Goal: Communication & Community: Answer question/provide support

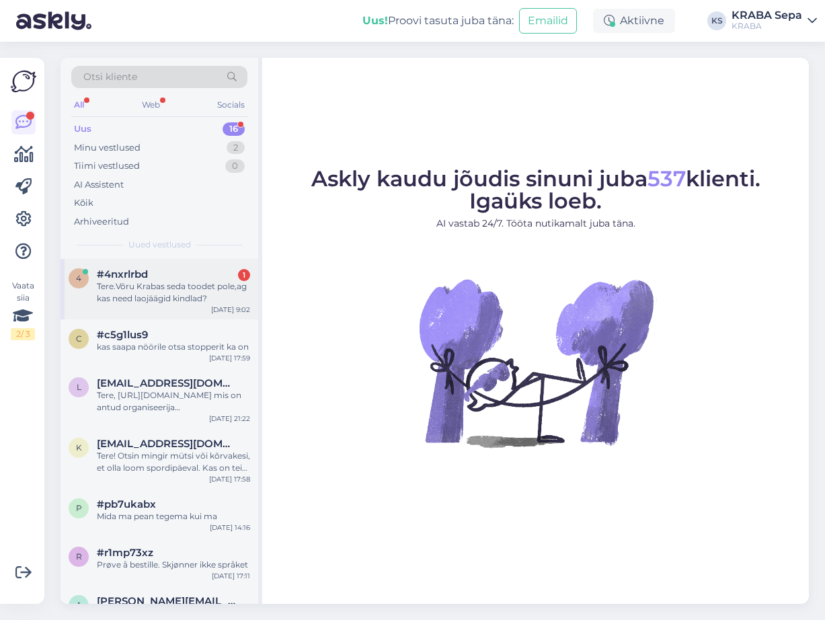
click at [172, 286] on div "Tere.Võru Krabas seda toodet pole,ag kas need laojäägid kindlad?" at bounding box center [173, 292] width 153 height 24
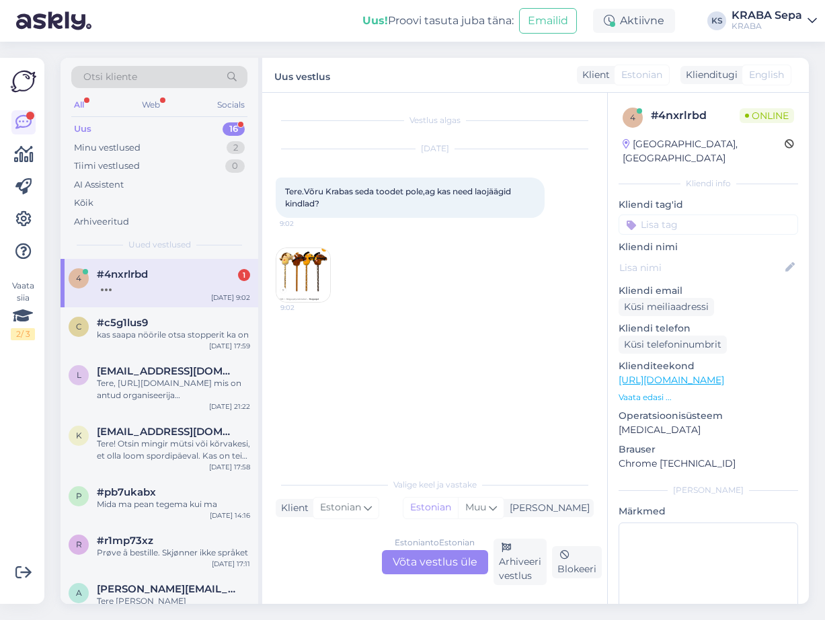
click at [325, 292] on img at bounding box center [303, 275] width 54 height 54
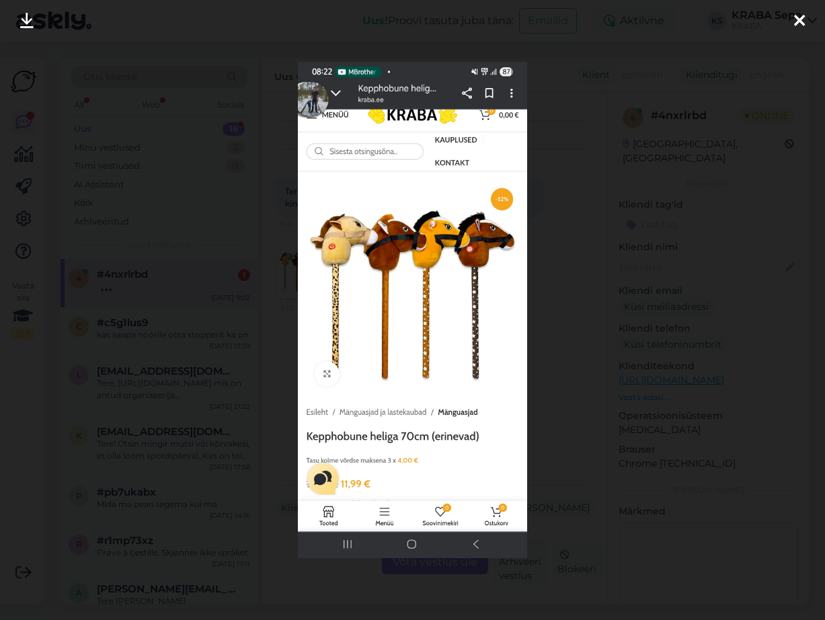
click at [794, 19] on icon at bounding box center [799, 21] width 11 height 17
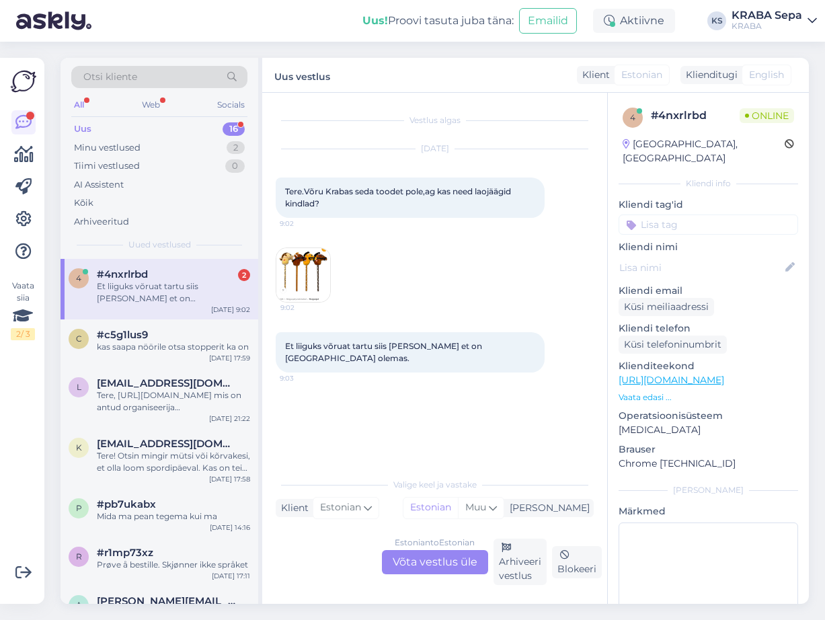
click at [414, 553] on div "Estonian to Estonian Võta vestlus üle" at bounding box center [435, 562] width 106 height 24
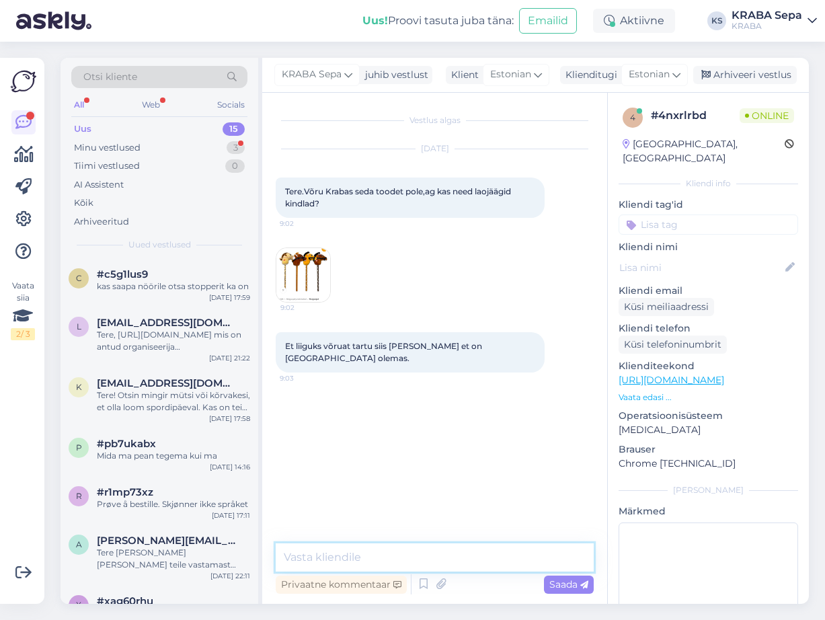
click at [401, 567] on textarea at bounding box center [435, 557] width 318 height 28
type textarea "Tere, loen kohe üle kas on kõik õige"
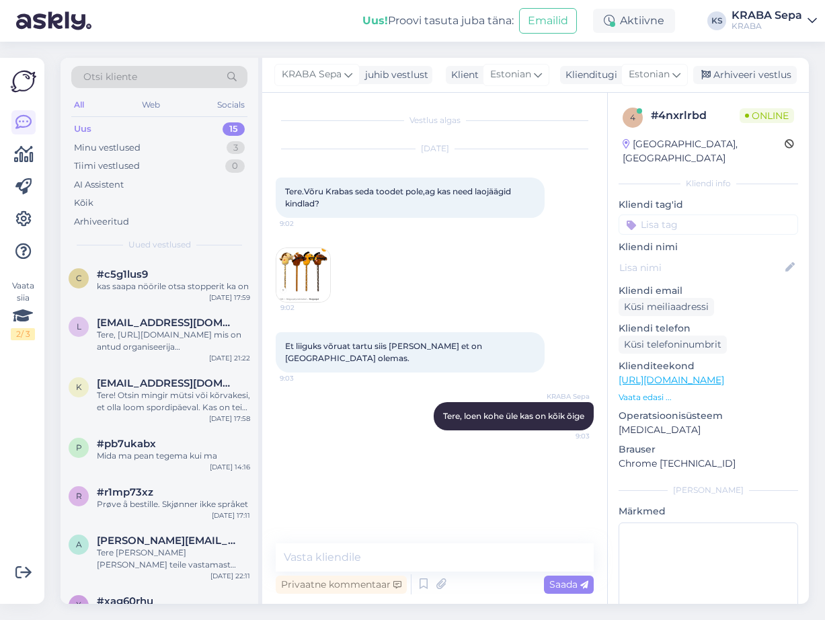
click at [311, 286] on img at bounding box center [303, 275] width 54 height 54
click at [391, 565] on textarea at bounding box center [435, 557] width 318 height 28
type textarea "jah, on olemas"
type textarea "14 tki"
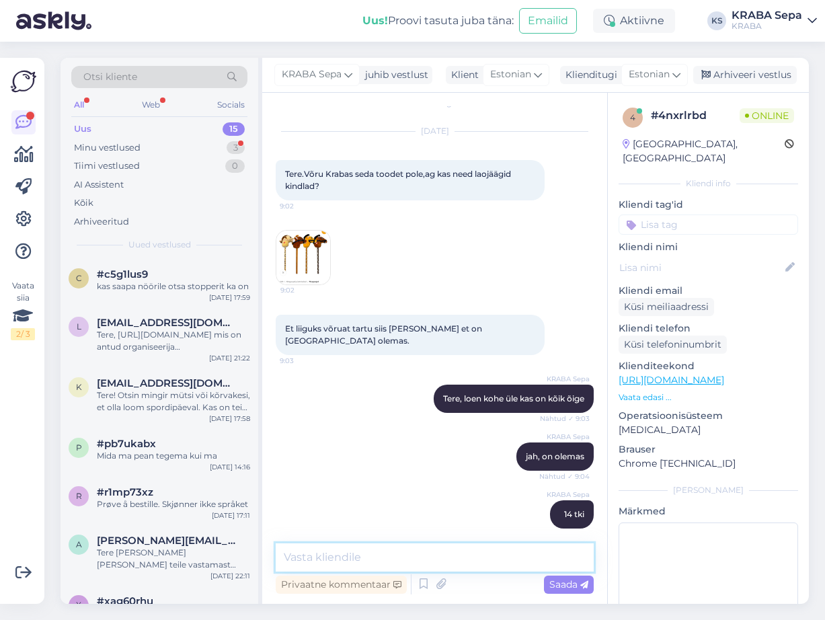
scroll to position [75, 0]
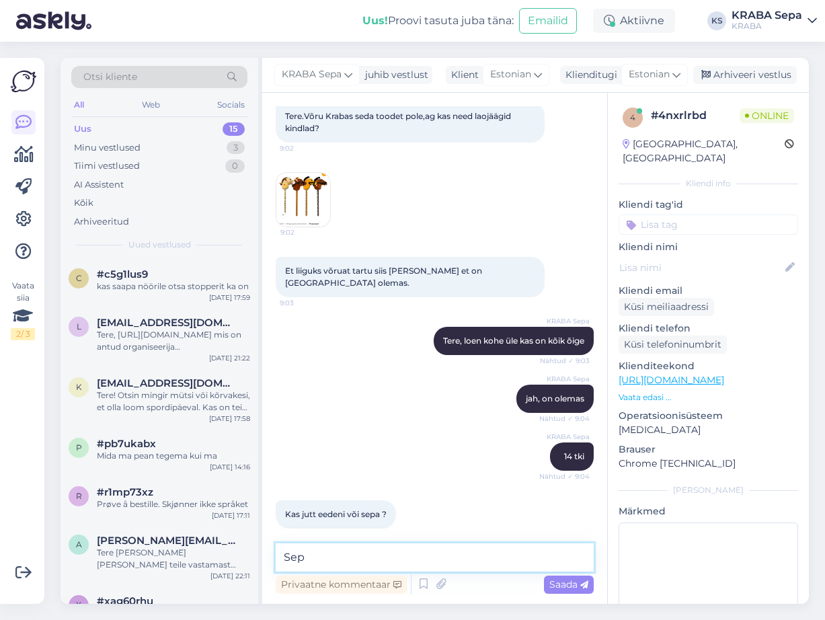
type textarea "Sepa"
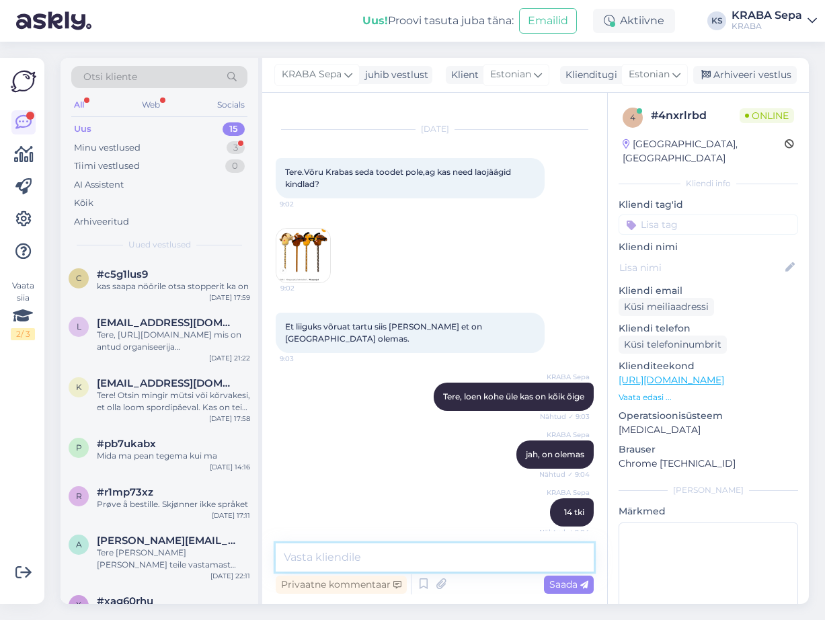
scroll to position [0, 0]
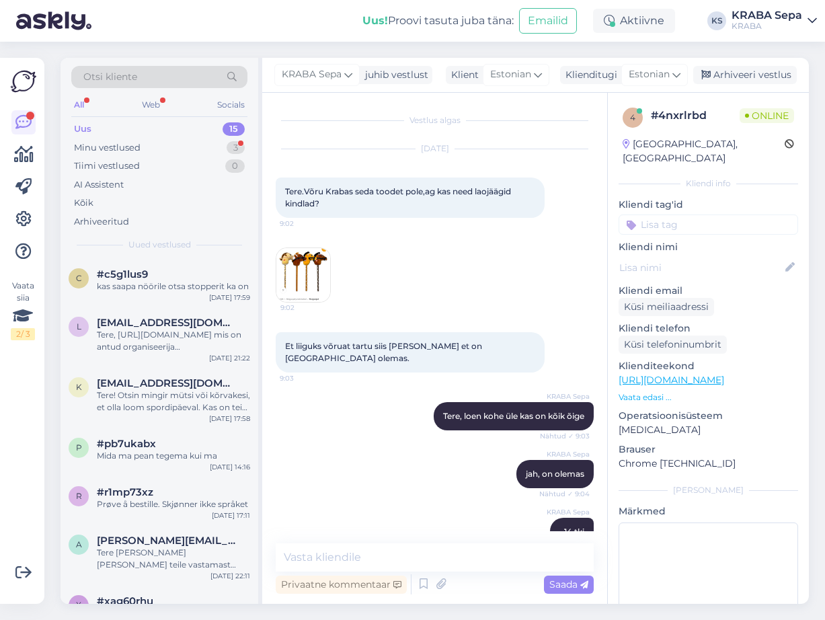
click at [305, 274] on img at bounding box center [303, 275] width 54 height 54
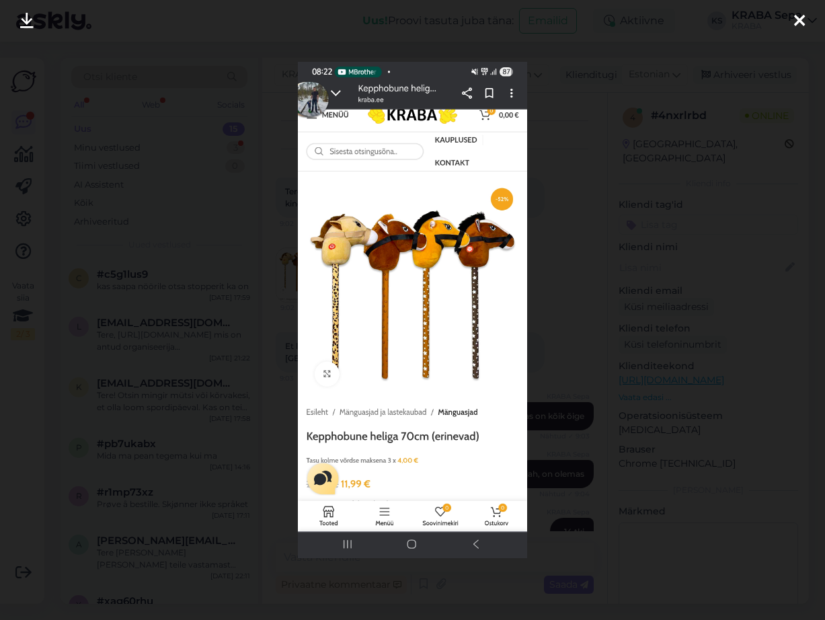
click at [802, 28] on icon at bounding box center [799, 21] width 11 height 17
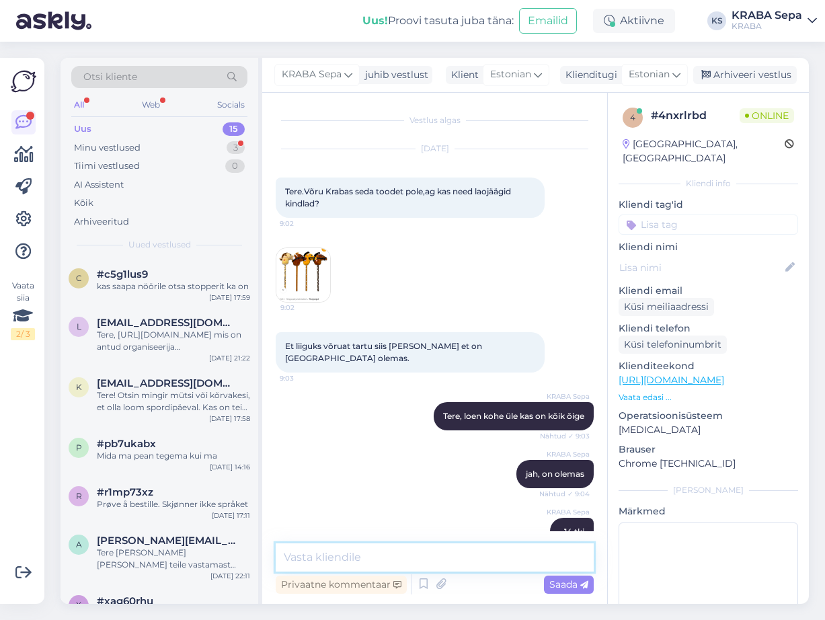
click at [379, 563] on textarea at bounding box center [435, 557] width 318 height 28
type textarea "erinevad värvid"
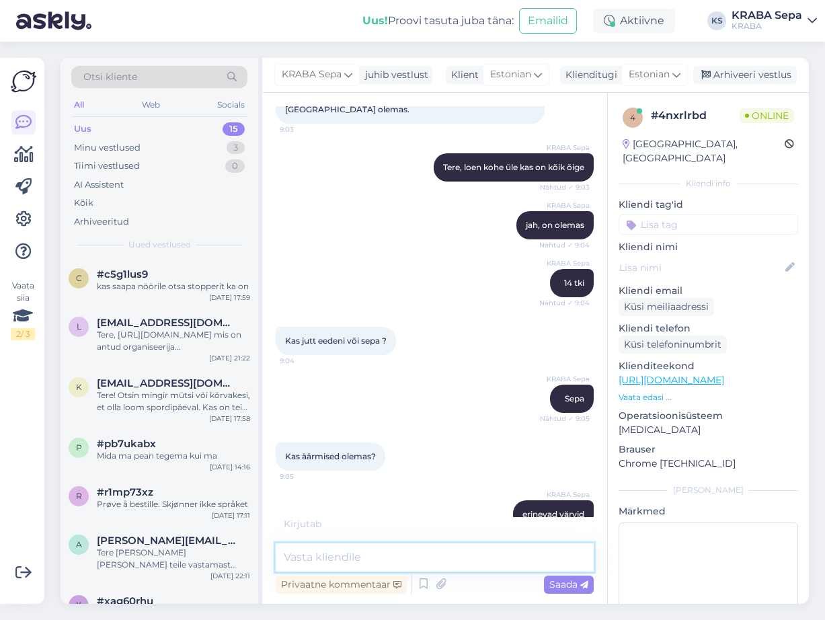
scroll to position [319, 0]
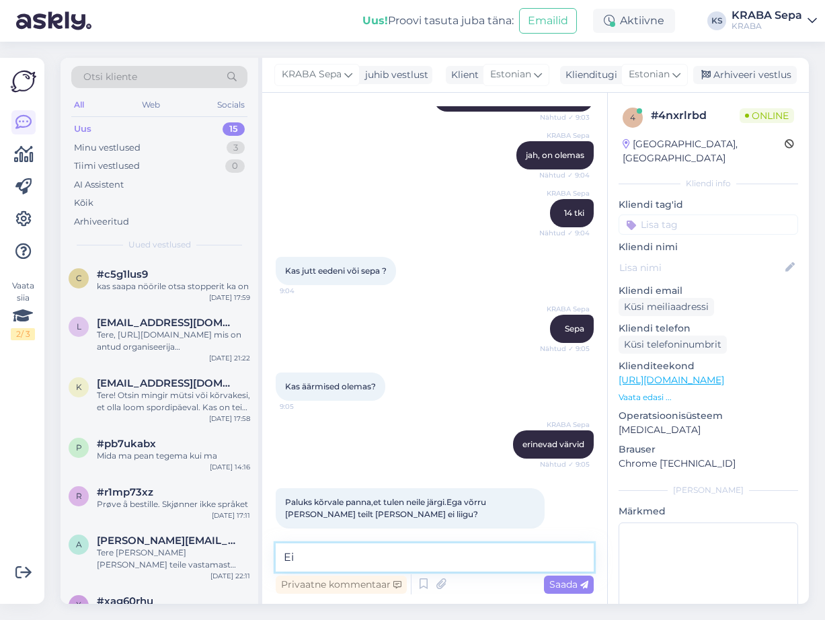
type textarea "E"
type textarea "k"
type textarea "a"
type textarea "kas kõik 14tki jah? ei liigu kahjuks"
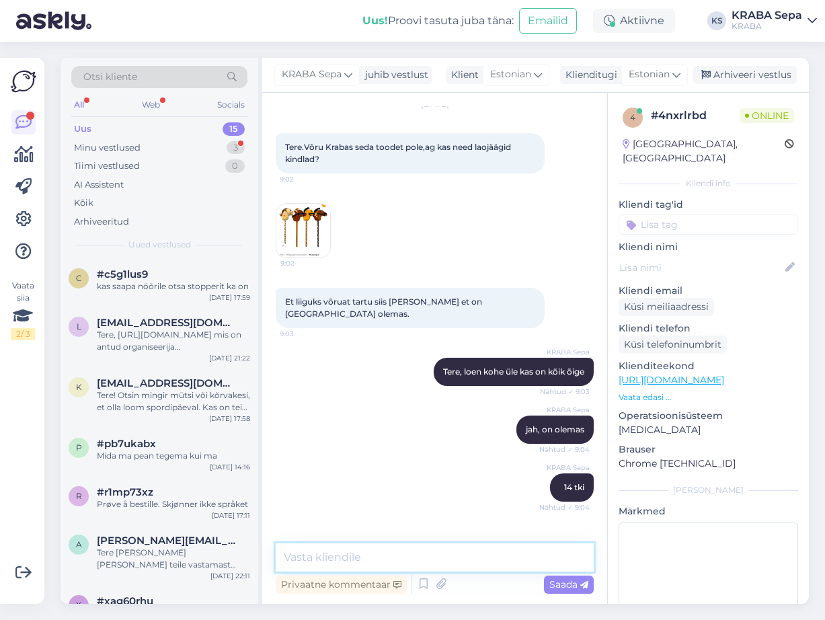
scroll to position [0, 0]
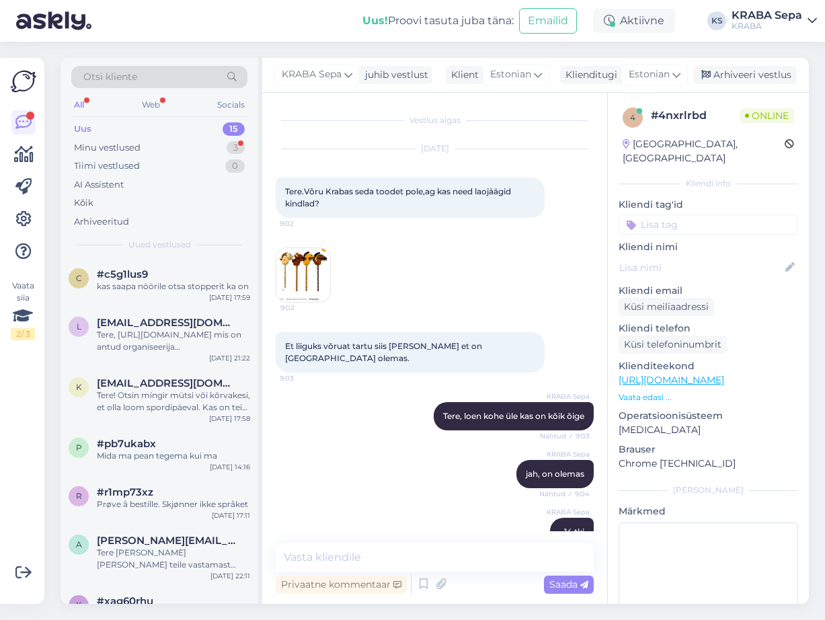
click at [309, 244] on div "[DATE] Tere.[GEOGRAPHIC_DATA] Krabas seda toodet pole,ag kas need laojäägid kin…" at bounding box center [435, 225] width 318 height 183
click at [305, 255] on img at bounding box center [303, 275] width 54 height 54
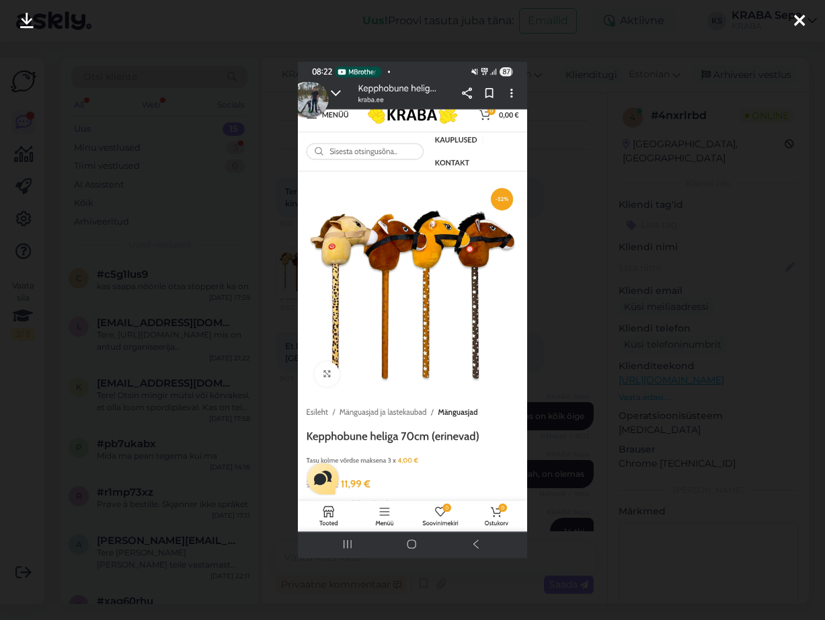
click at [800, 22] on icon at bounding box center [799, 21] width 11 height 17
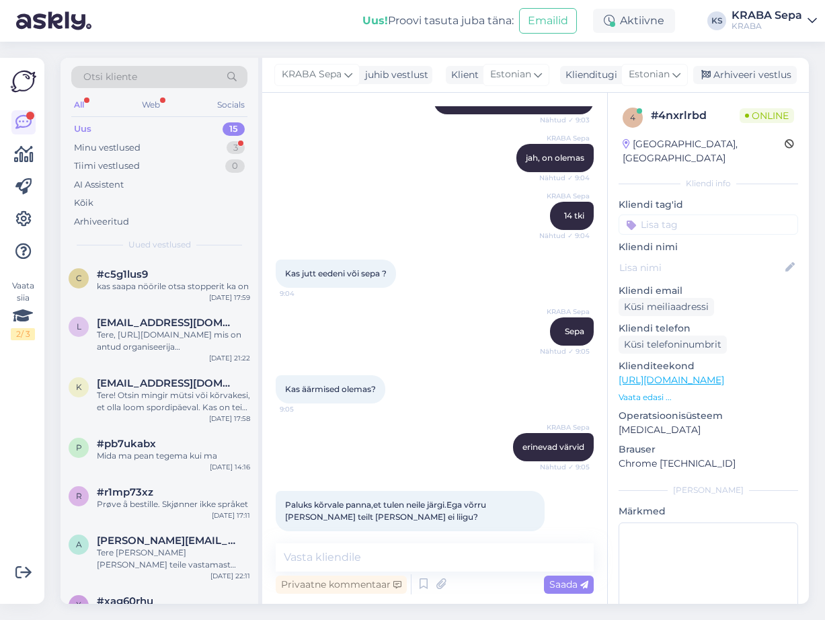
scroll to position [403, 0]
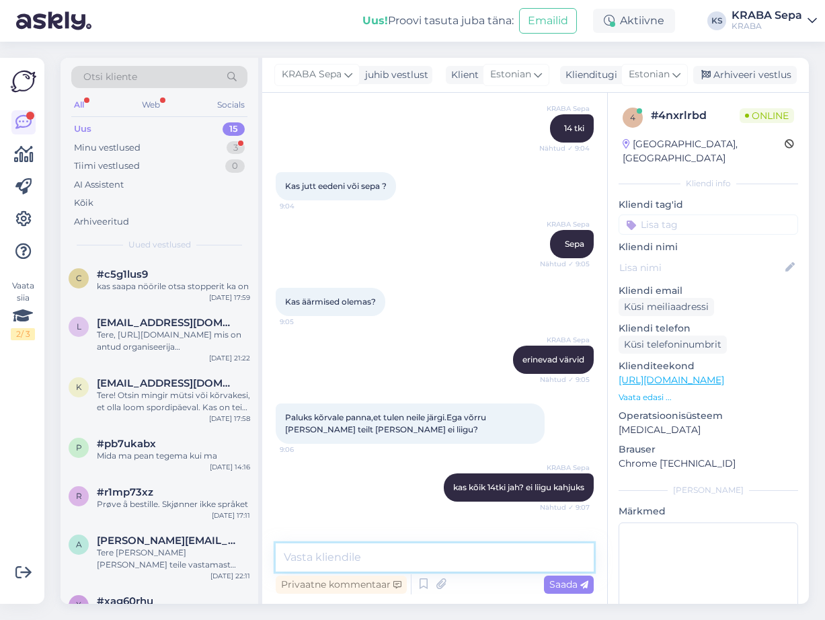
click at [344, 555] on textarea at bounding box center [435, 557] width 318 height 28
type textarea "millised äärmised?"
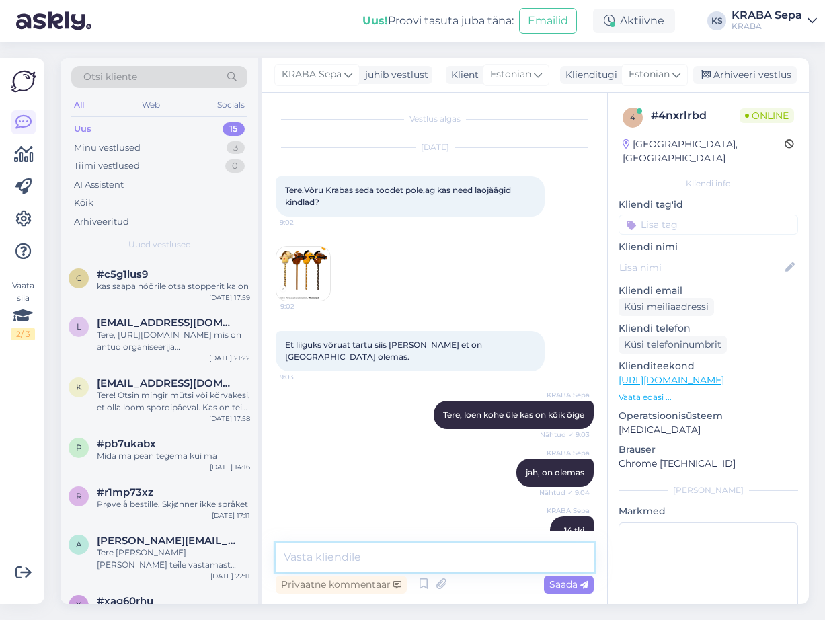
scroll to position [0, 0]
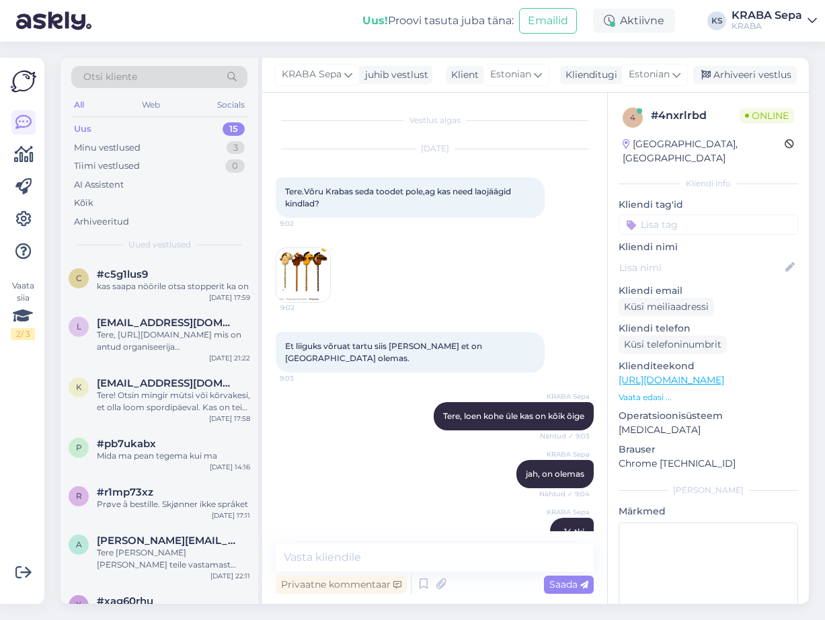
click at [317, 278] on img at bounding box center [303, 275] width 54 height 54
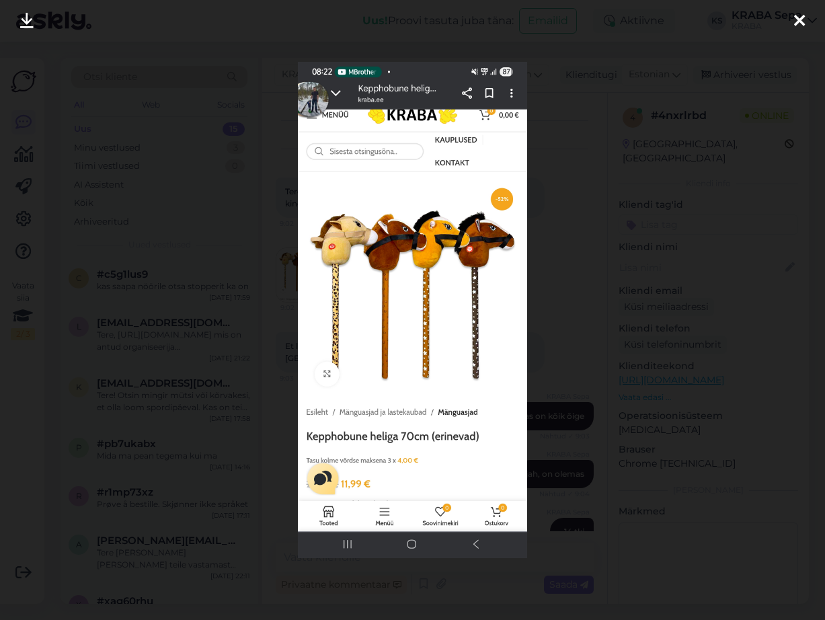
click at [463, 279] on img at bounding box center [412, 310] width 229 height 496
click at [800, 17] on icon at bounding box center [799, 21] width 11 height 17
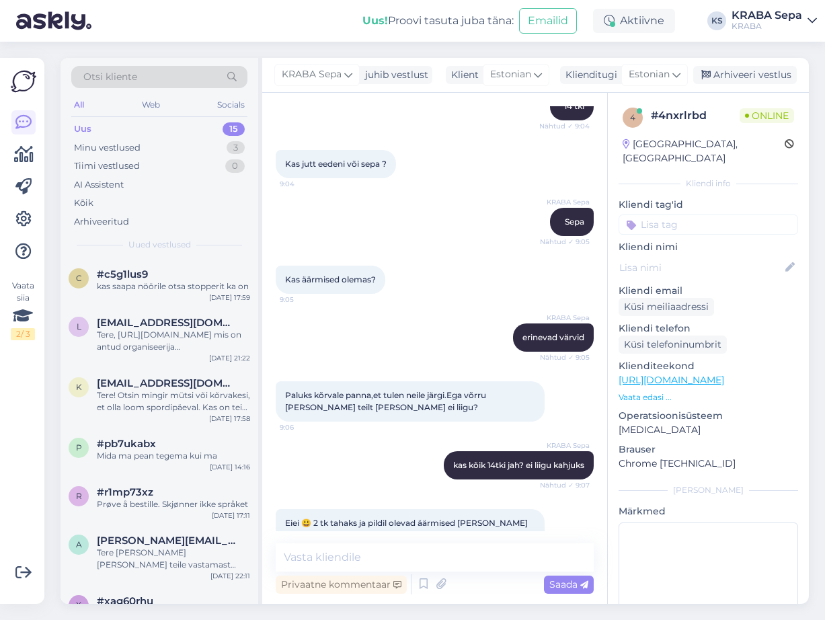
scroll to position [504, 0]
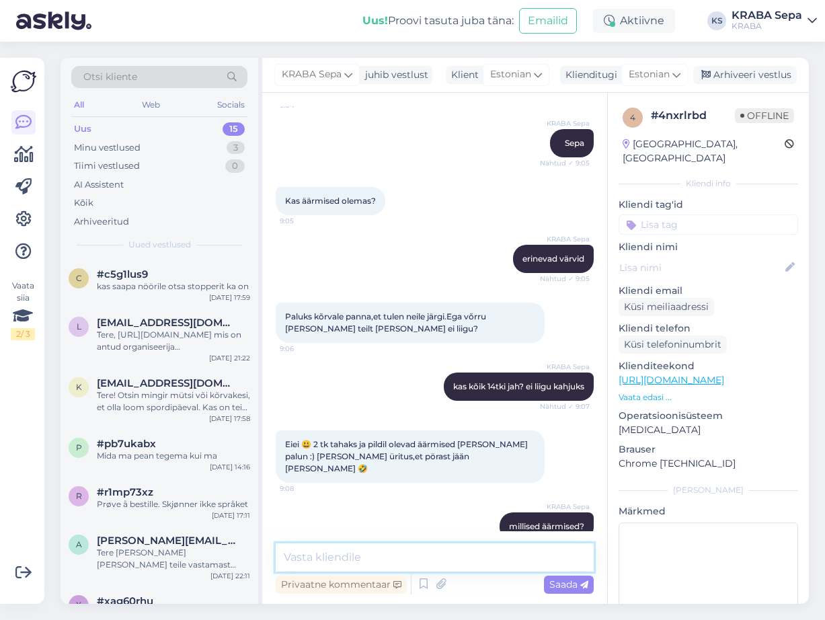
click at [336, 551] on textarea at bounding box center [435, 557] width 318 height 28
type textarea "v"
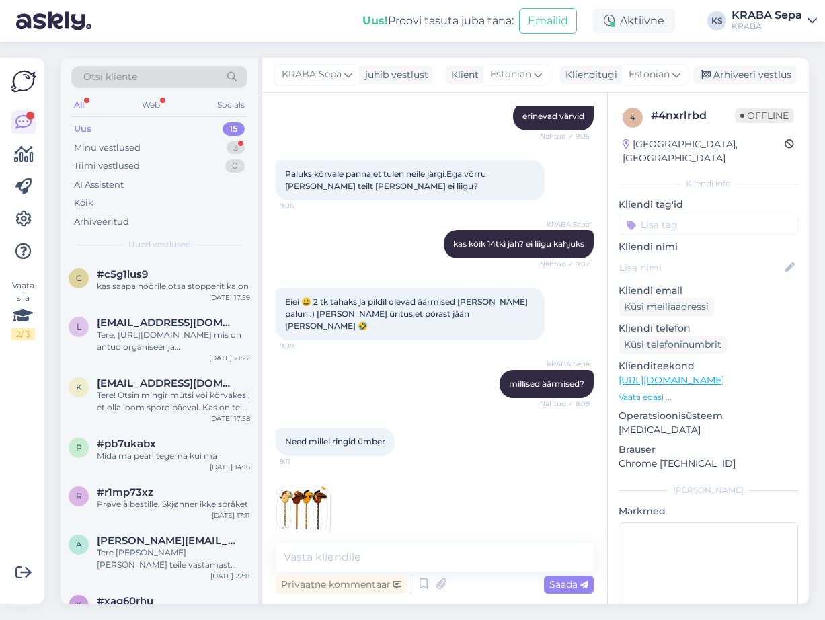
click at [313, 502] on img at bounding box center [303, 513] width 54 height 54
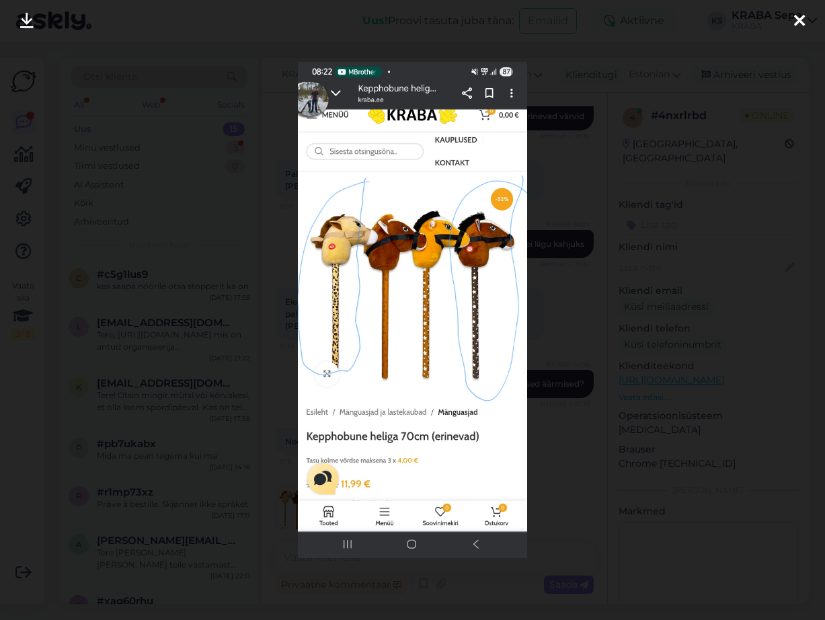
drag, startPoint x: 799, startPoint y: 18, endPoint x: 781, endPoint y: 25, distance: 20.0
click at [799, 18] on icon at bounding box center [799, 21] width 11 height 17
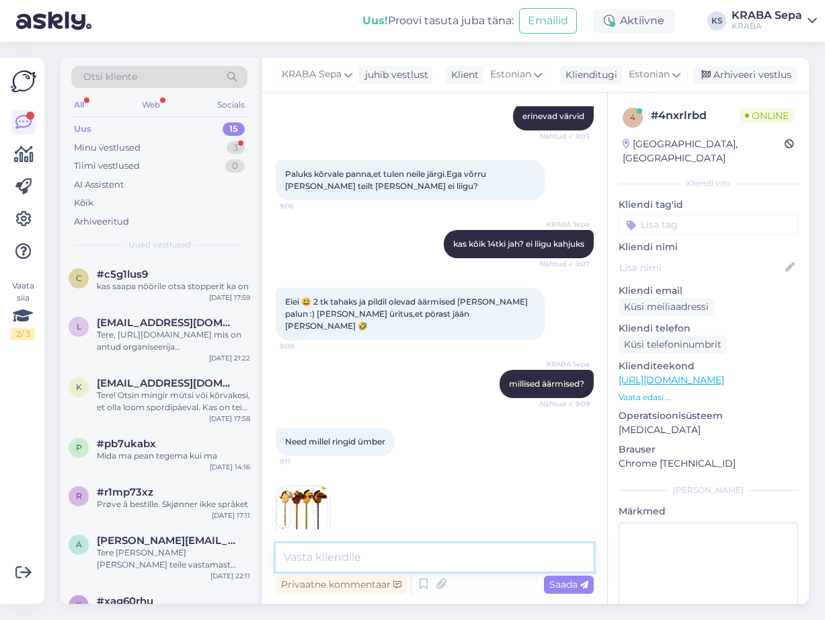
click at [354, 560] on textarea at bounding box center [435, 557] width 318 height 28
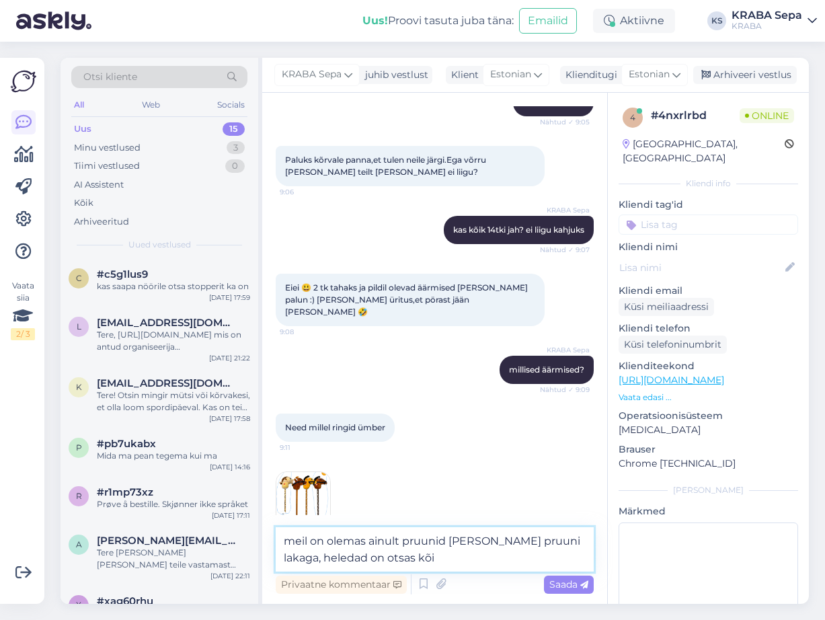
type textarea "meil on olemas ainult pruunid [PERSON_NAME] pruuni lakaga, heledad on otsas kõik"
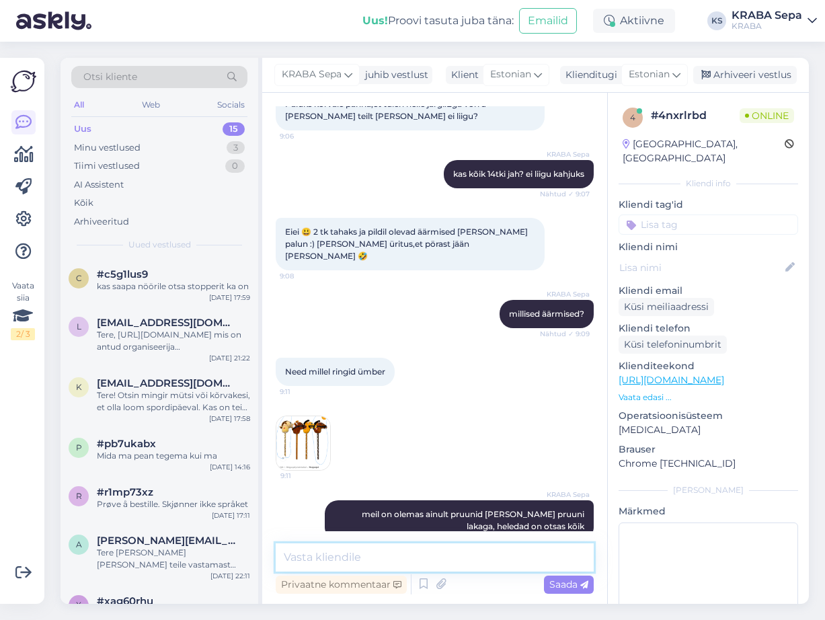
scroll to position [775, 0]
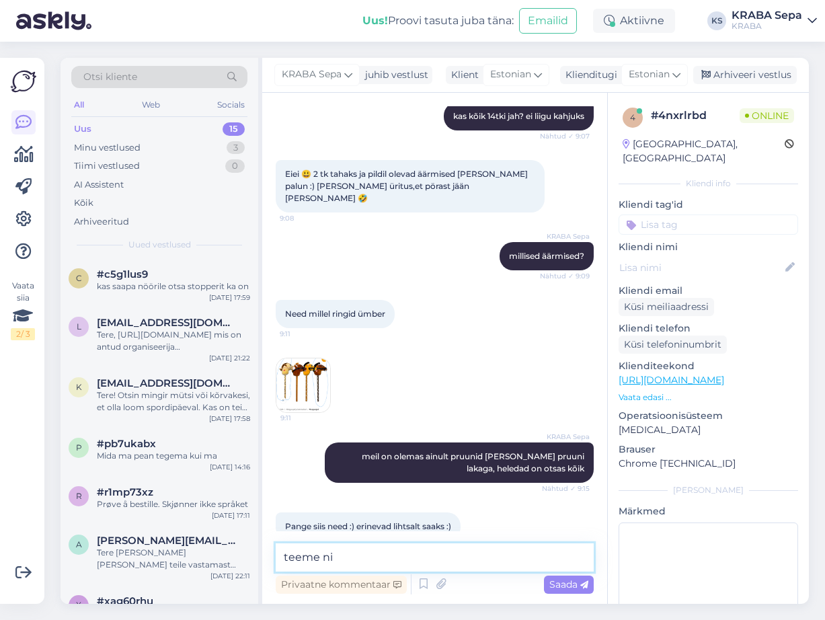
type textarea "teeme nii"
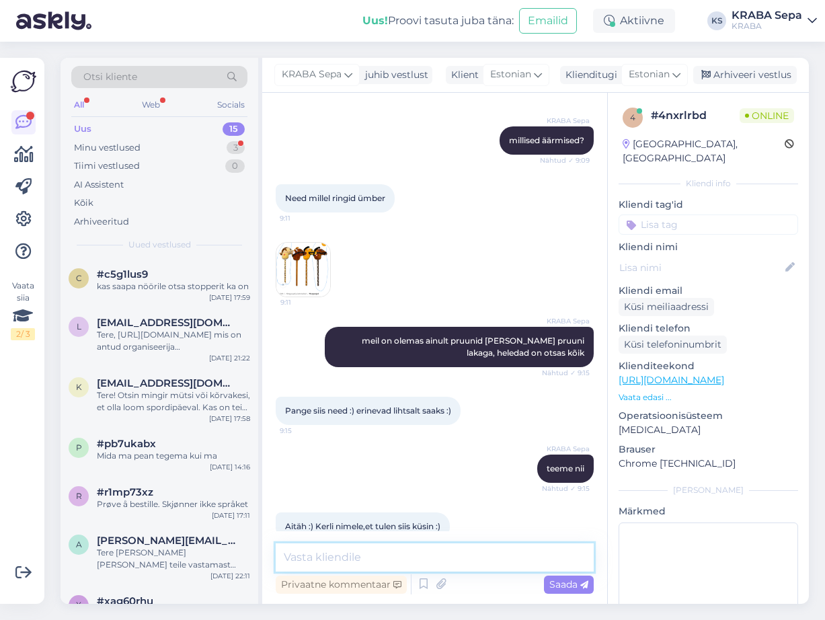
scroll to position [948, 0]
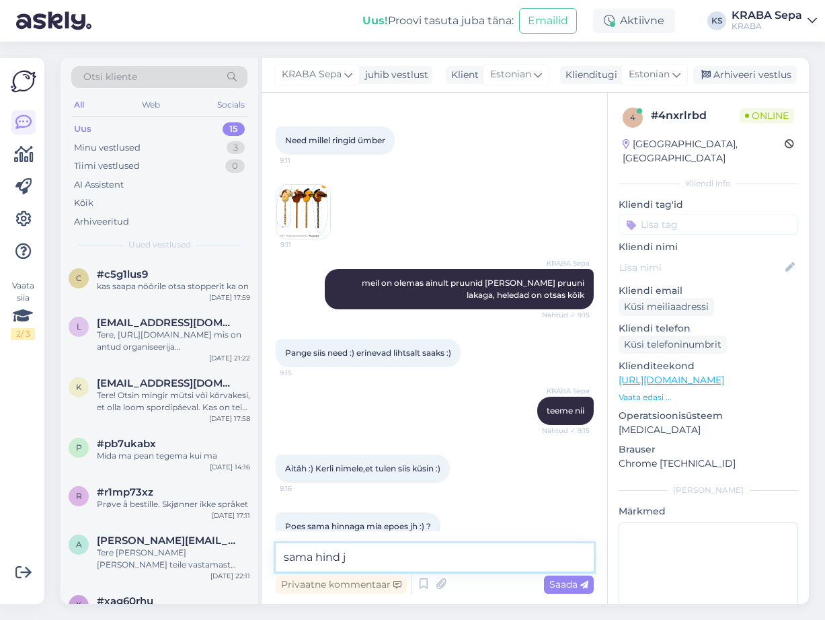
type textarea "sama [PERSON_NAME]"
